Goal: Transaction & Acquisition: Purchase product/service

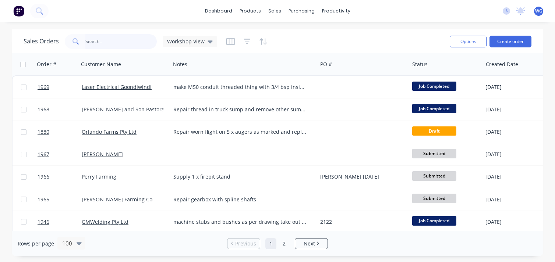
drag, startPoint x: 0, startPoint y: 0, endPoint x: 90, endPoint y: 39, distance: 98.4
click at [90, 39] on input "text" at bounding box center [121, 41] width 72 height 15
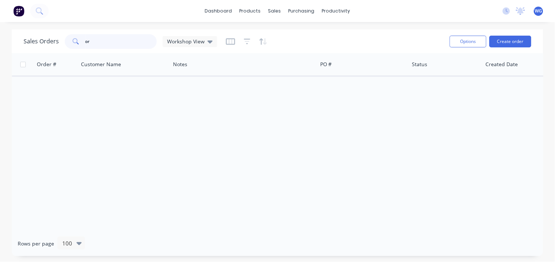
type input "o"
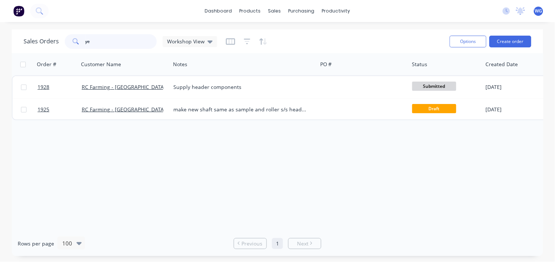
type input "y"
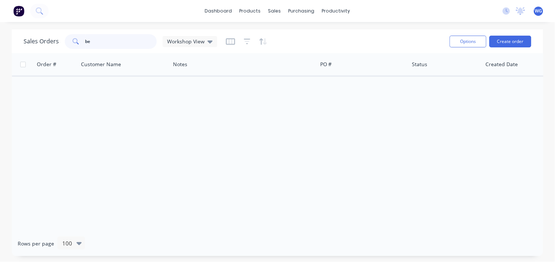
type input "b"
type input "[PERSON_NAME]"
click at [501, 41] on button "Create order" at bounding box center [511, 42] width 42 height 12
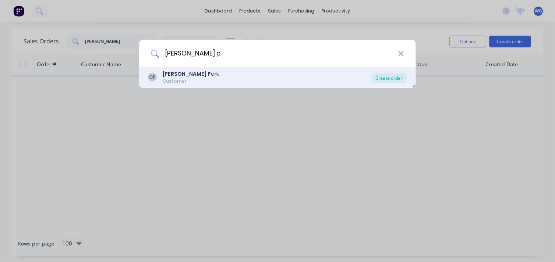
type input "[PERSON_NAME] p"
click at [391, 76] on div "Create order" at bounding box center [389, 78] width 36 height 10
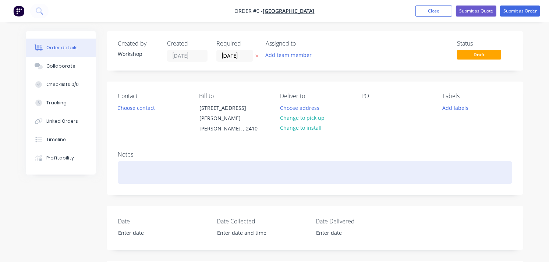
click at [145, 162] on div at bounding box center [315, 173] width 395 height 22
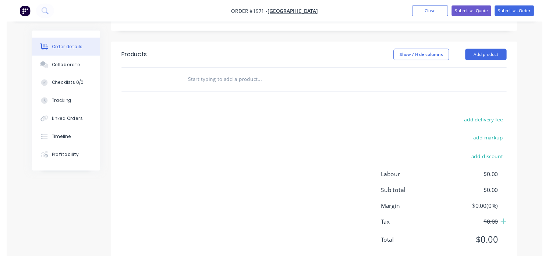
scroll to position [222, 0]
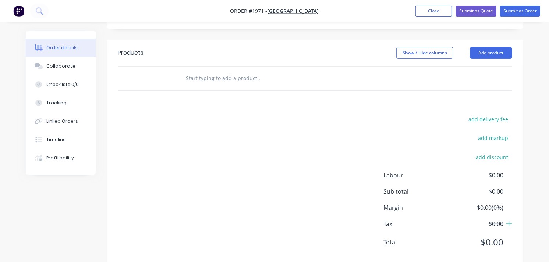
click at [225, 92] on div "Products Show / Hide columns Add product add delivery fee add markup add discou…" at bounding box center [315, 154] width 417 height 228
click at [209, 76] on input "text" at bounding box center [259, 78] width 147 height 15
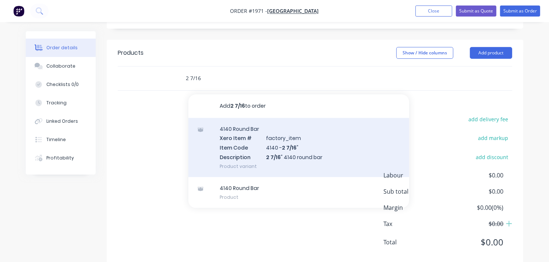
type input "2 7/16"
click at [295, 137] on div "4140 Round Bar Xero Item # factory_item Item Code 4140 - 2 7/16 " Description 2…" at bounding box center [298, 147] width 221 height 59
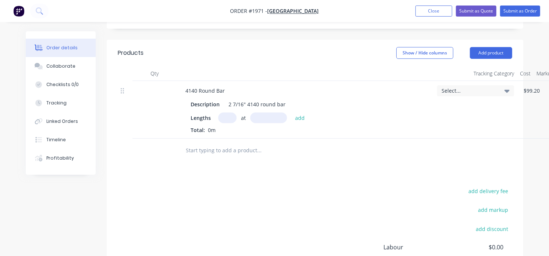
click at [229, 113] on input "text" at bounding box center [227, 118] width 18 height 11
type input "1"
click at [260, 113] on input "text" at bounding box center [268, 118] width 37 height 11
type input "170mm"
click at [295, 113] on button "add" at bounding box center [300, 118] width 17 height 10
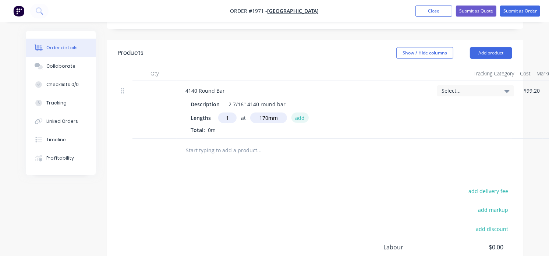
type input "$47.43"
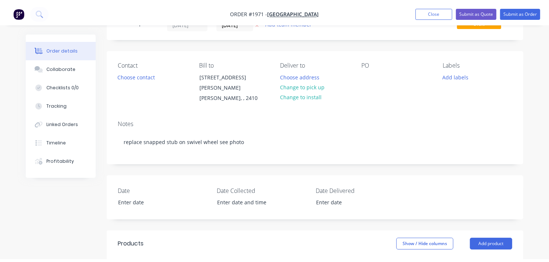
scroll to position [0, 0]
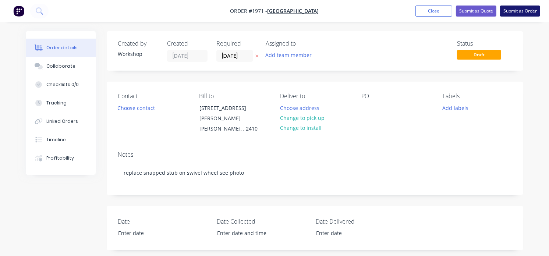
click at [520, 12] on button "Submit as Order" at bounding box center [520, 11] width 40 height 11
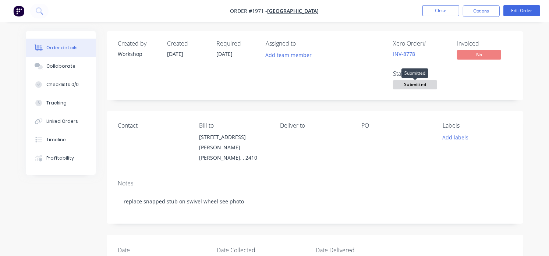
click at [420, 87] on span "Submitted" at bounding box center [415, 84] width 44 height 9
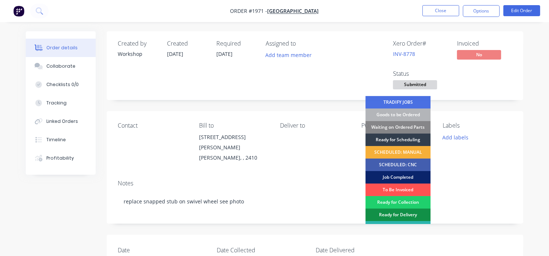
click at [400, 177] on div "Job Completed" at bounding box center [398, 177] width 65 height 13
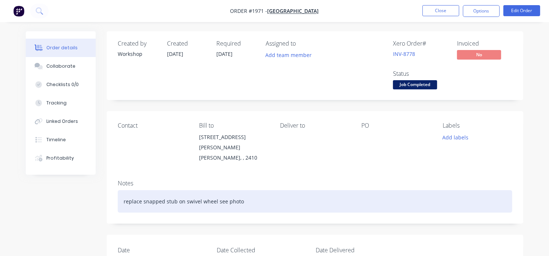
click at [141, 195] on div "replace snapped stub on swivel wheel see photo" at bounding box center [315, 201] width 395 height 22
click at [178, 197] on div "cut out snapped stub on swivel wheel see photo" at bounding box center [315, 201] width 395 height 22
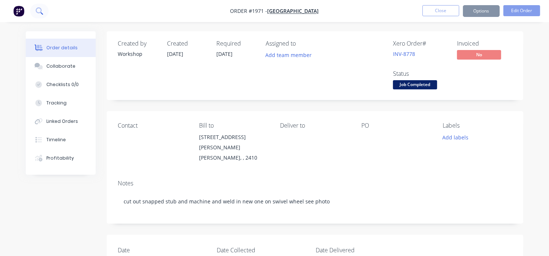
click at [39, 8] on icon at bounding box center [39, 10] width 6 height 6
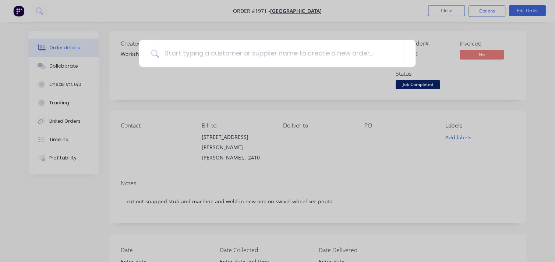
click at [20, 10] on div at bounding box center [277, 131] width 555 height 262
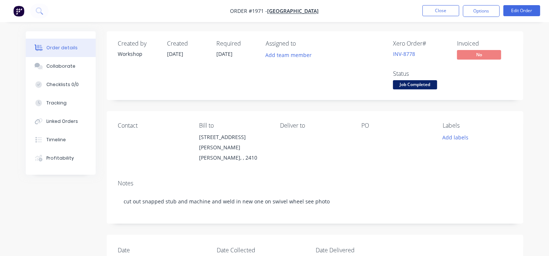
click at [20, 10] on img "button" at bounding box center [18, 11] width 11 height 11
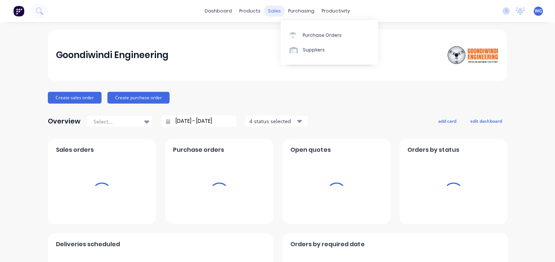
click at [269, 8] on div "sales" at bounding box center [275, 11] width 20 height 11
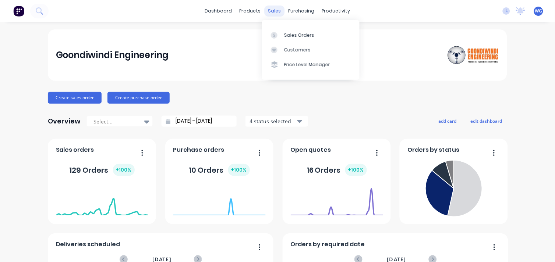
click at [271, 10] on div "sales" at bounding box center [275, 11] width 20 height 11
click at [291, 34] on div "Sales Orders" at bounding box center [299, 35] width 30 height 7
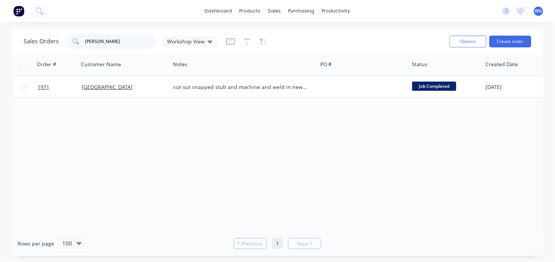
drag, startPoint x: 109, startPoint y: 43, endPoint x: 42, endPoint y: 48, distance: 66.9
click at [42, 48] on div "Sales Orders orton Workshop View" at bounding box center [121, 41] width 194 height 15
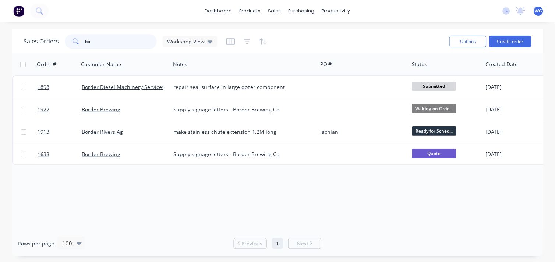
type input "b"
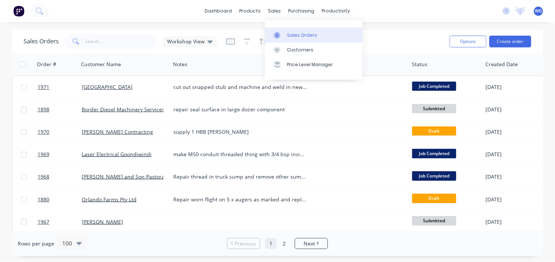
click at [286, 32] on link "Sales Orders" at bounding box center [314, 35] width 98 height 15
click at [95, 42] on input "text" at bounding box center [121, 41] width 72 height 15
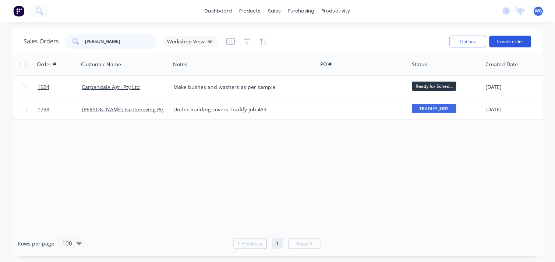
type input "[PERSON_NAME]"
click at [510, 38] on button "Create order" at bounding box center [511, 42] width 42 height 12
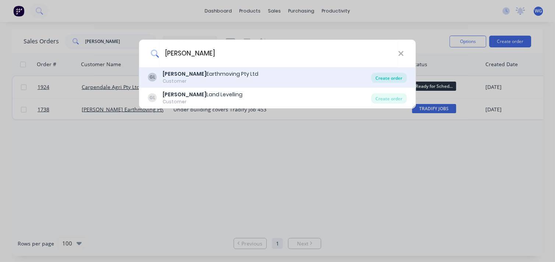
type input "[PERSON_NAME]"
click at [391, 76] on div "Create order" at bounding box center [389, 78] width 36 height 10
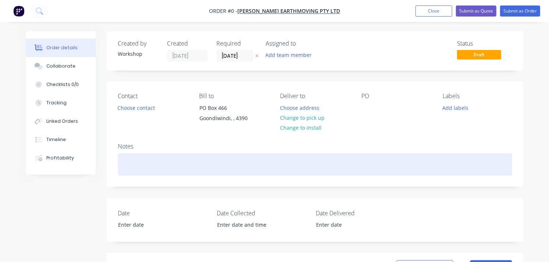
click at [127, 169] on div at bounding box center [315, 165] width 395 height 22
click at [140, 163] on div "supply heet" at bounding box center [315, 165] width 395 height 22
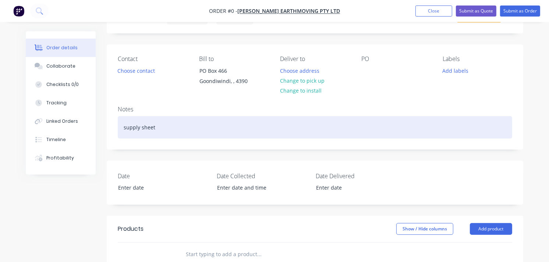
scroll to position [39, 0]
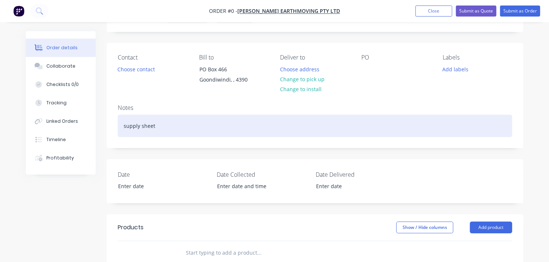
click at [168, 123] on div "supply sheet" at bounding box center [315, 126] width 395 height 22
click at [156, 124] on div "supply sheet - 100mmx 1500mm x 2mm sheet" at bounding box center [315, 126] width 395 height 22
click at [183, 127] on div "supply sheet - 1x 100mmx 1500mm x 2mm sheet" at bounding box center [315, 126] width 395 height 22
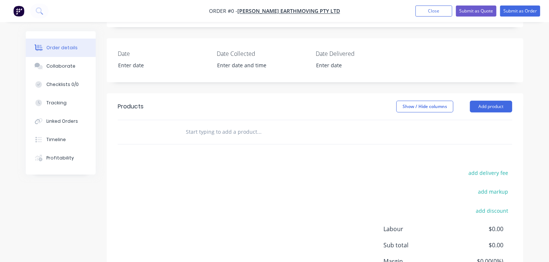
scroll to position [160, 0]
click at [207, 127] on div "Order details Collaborate Checklists 0/0 Tracking Linked Orders Timeline Profit…" at bounding box center [274, 101] width 512 height 461
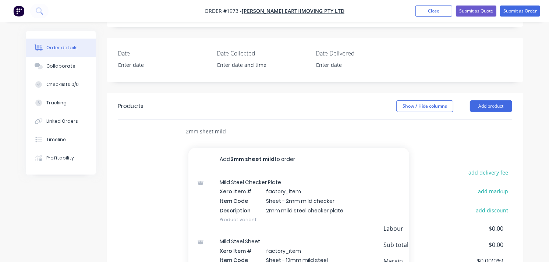
click at [204, 131] on input "2mm sheet mild" at bounding box center [259, 131] width 147 height 15
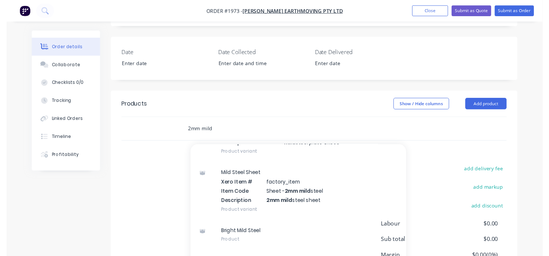
scroll to position [243, 0]
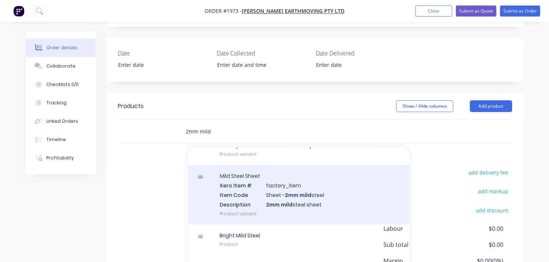
type input "2mm mild"
click at [293, 199] on div "Mild Steel Sheet Xero Item # factory_item Item Code Sheet - 2mm mild steel Desc…" at bounding box center [298, 194] width 221 height 59
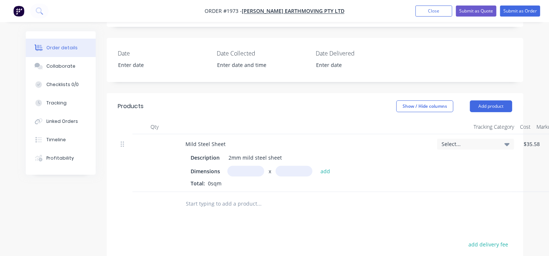
click at [232, 172] on input "text" at bounding box center [246, 171] width 37 height 11
type input "0.1m"
click at [281, 171] on input "text" at bounding box center [294, 171] width 37 height 11
type input "1.5m"
click at [331, 168] on button "add" at bounding box center [325, 171] width 17 height 10
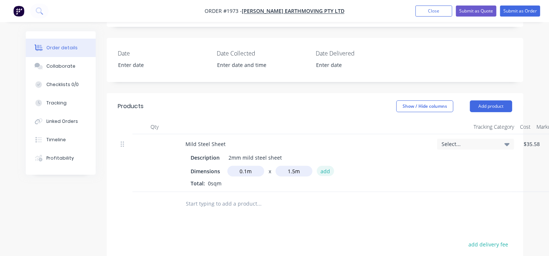
type input "$7.62"
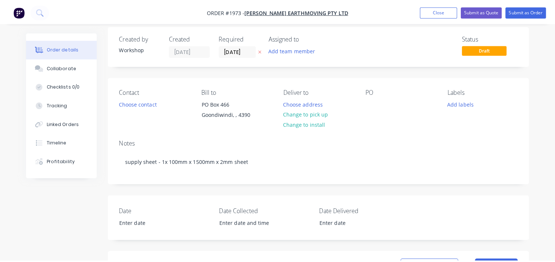
scroll to position [0, 0]
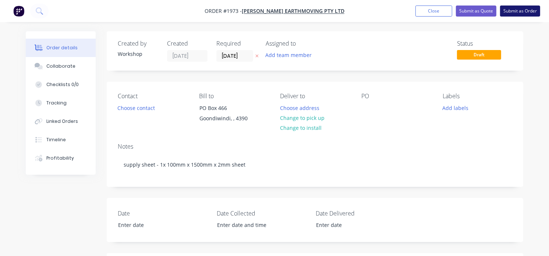
click at [516, 13] on button "Submit as Order" at bounding box center [520, 11] width 40 height 11
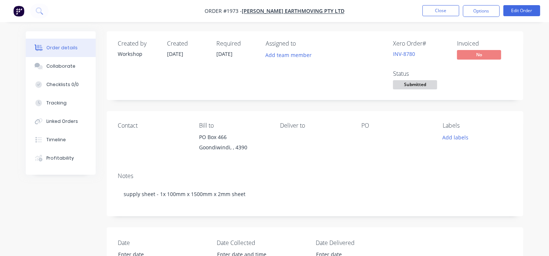
click at [370, 129] on div "PO" at bounding box center [397, 125] width 70 height 7
click at [366, 126] on div "PO" at bounding box center [397, 125] width 70 height 7
click at [530, 9] on button "Edit Order" at bounding box center [522, 10] width 37 height 11
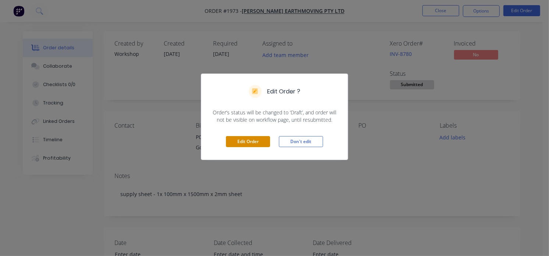
click at [254, 141] on button "Edit Order" at bounding box center [248, 141] width 44 height 11
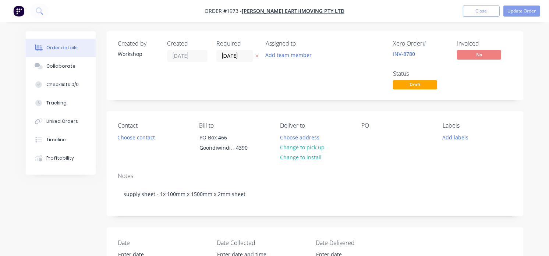
click at [379, 134] on div "PO" at bounding box center [397, 139] width 70 height 34
click at [370, 130] on div "PO" at bounding box center [397, 139] width 70 height 34
click at [370, 135] on div at bounding box center [368, 137] width 12 height 11
click at [410, 88] on span "Draft" at bounding box center [415, 84] width 44 height 9
click at [421, 81] on span "Draft" at bounding box center [415, 84] width 44 height 9
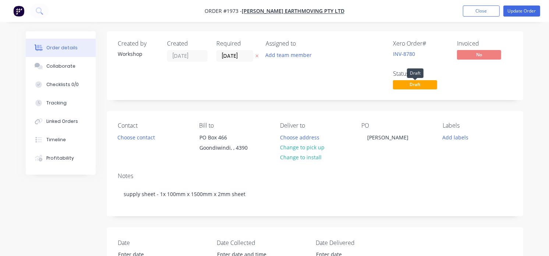
click at [414, 89] on span "Draft" at bounding box center [415, 84] width 44 height 9
click at [421, 83] on span "Draft" at bounding box center [415, 84] width 44 height 9
click at [523, 14] on button "Update Order" at bounding box center [522, 11] width 37 height 11
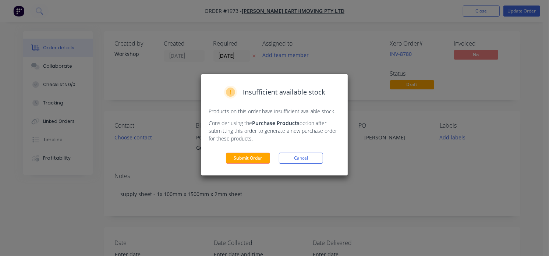
click at [231, 165] on div "Insufficient available stock Products on this order have insufficient available…" at bounding box center [274, 125] width 147 height 102
click at [239, 159] on button "Submit Order" at bounding box center [248, 158] width 44 height 11
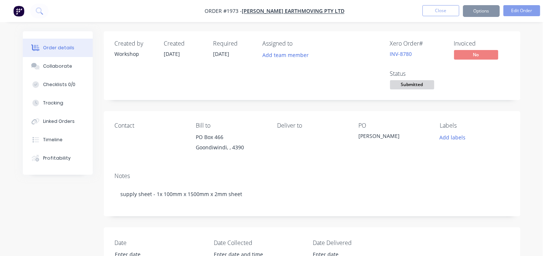
click at [411, 86] on span "Submitted" at bounding box center [412, 84] width 44 height 9
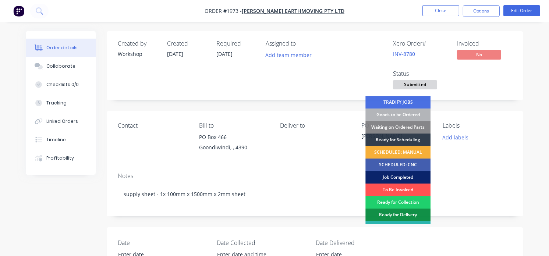
click at [398, 174] on div "Job Completed" at bounding box center [398, 177] width 65 height 13
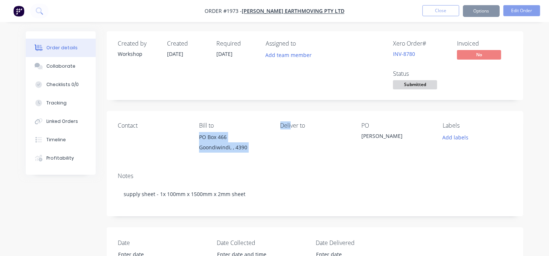
click at [244, 119] on div "Contact [PERSON_NAME] to PO Box 466 Goondiwindi, , 4390 Deliver to PO [PERSON_N…" at bounding box center [315, 139] width 417 height 56
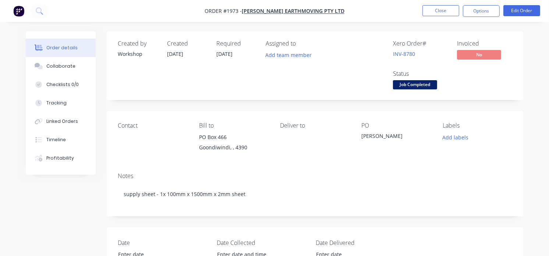
drag, startPoint x: 244, startPoint y: 119, endPoint x: 178, endPoint y: 94, distance: 70.2
click at [178, 94] on div "Created by Workshop Created [DATE] Required [DATE] Assigned to Add team member …" at bounding box center [315, 65] width 417 height 69
click at [17, 10] on img "button" at bounding box center [18, 11] width 11 height 11
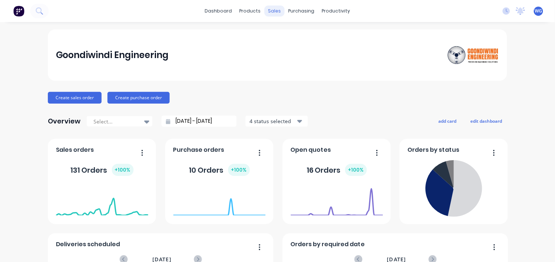
click at [268, 10] on div "sales" at bounding box center [275, 11] width 20 height 11
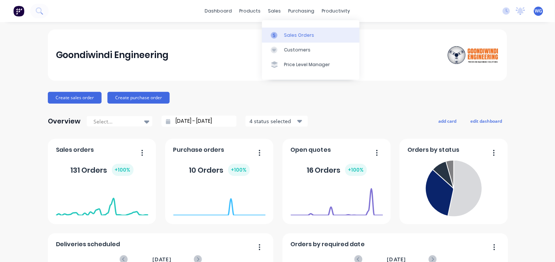
click at [293, 32] on div "Sales Orders" at bounding box center [299, 35] width 30 height 7
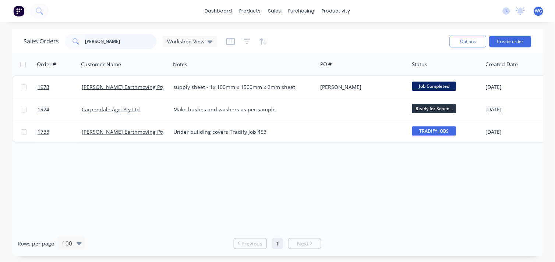
drag, startPoint x: 95, startPoint y: 43, endPoint x: 36, endPoint y: 43, distance: 59.3
click at [36, 43] on div "Sales Orders [PERSON_NAME] Workshop View" at bounding box center [121, 41] width 194 height 15
